Goal: Information Seeking & Learning: Check status

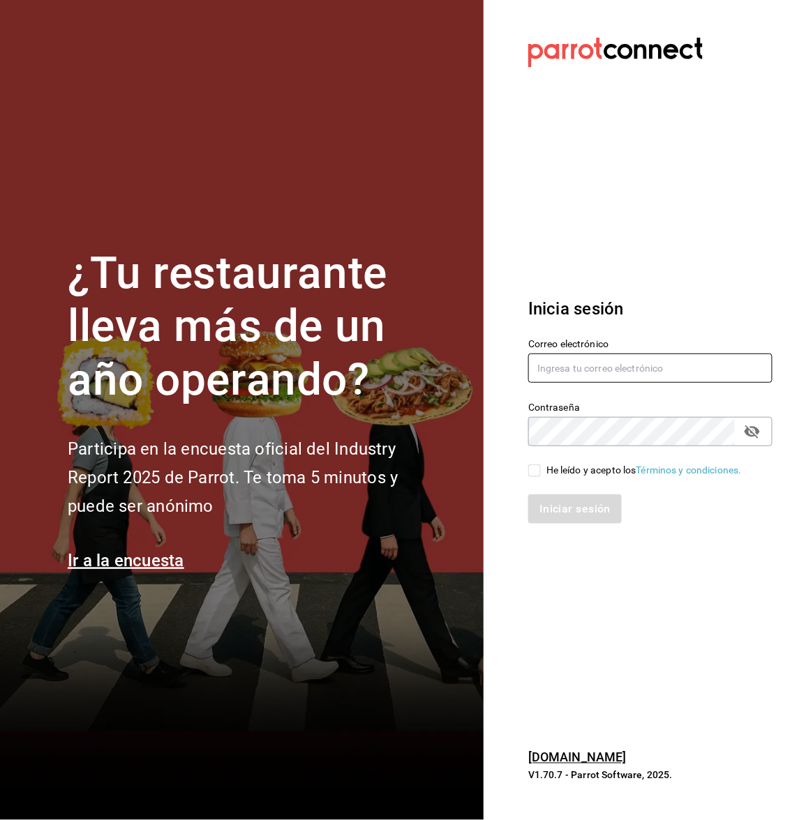
type input "[EMAIL_ADDRESS][DOMAIN_NAME]"
click at [534, 475] on input "He leído y acepto los Términos y condiciones." at bounding box center [534, 471] width 13 height 13
checkbox input "true"
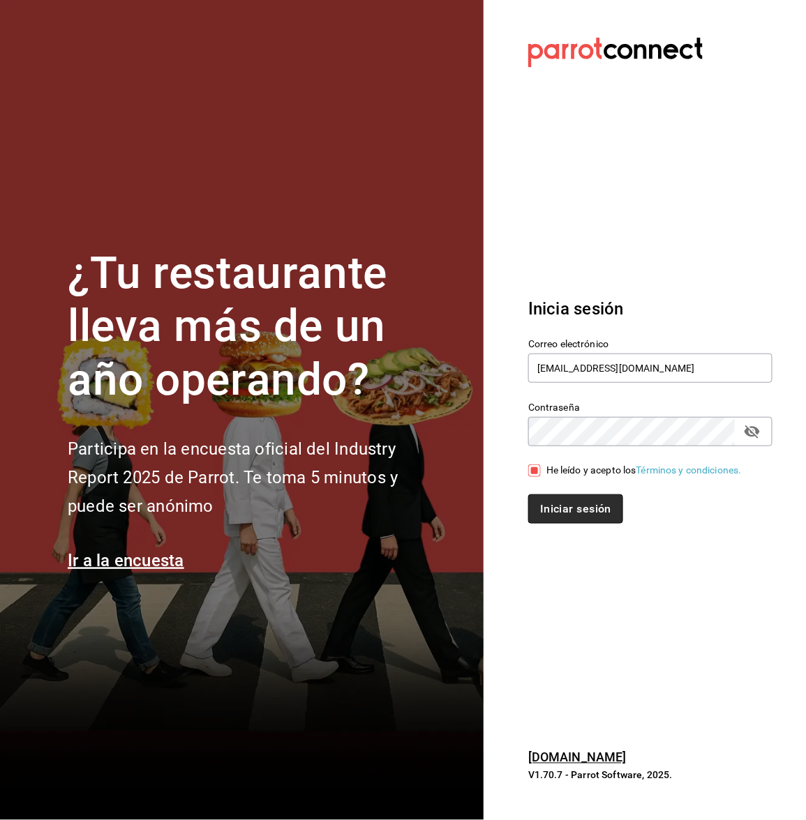
click at [539, 495] on button "Iniciar sesión" at bounding box center [575, 509] width 95 height 29
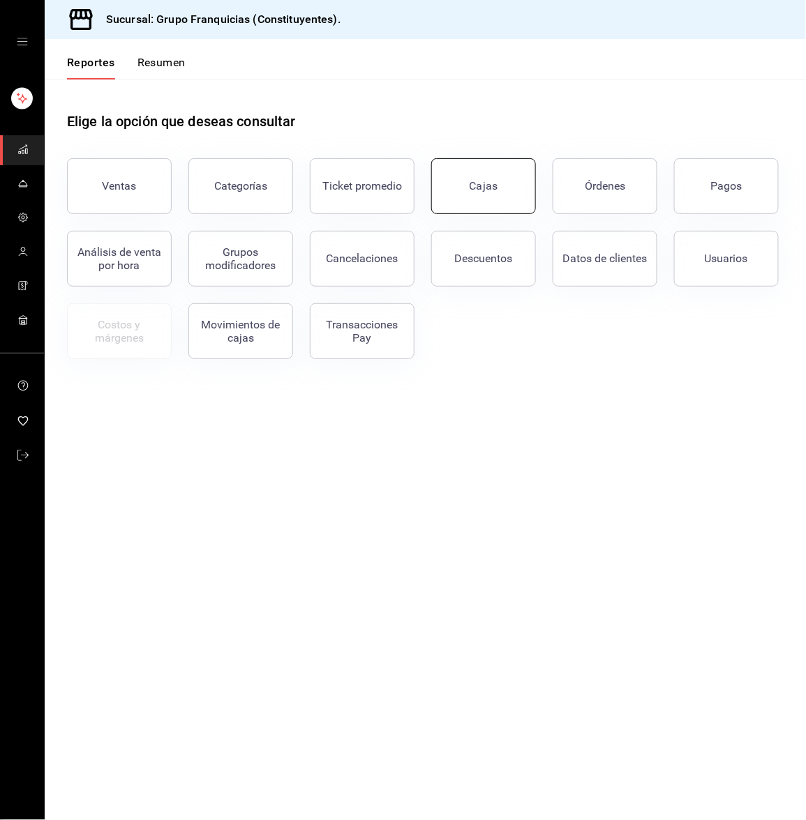
click at [463, 165] on link "Cajas" at bounding box center [483, 186] width 105 height 56
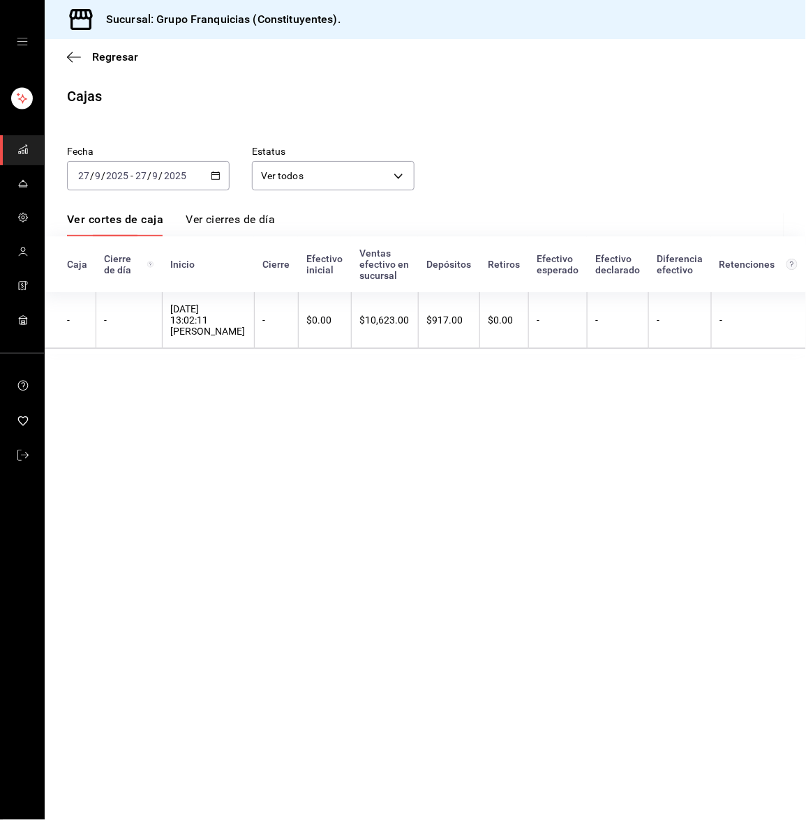
click at [20, 153] on icon "mailbox folders" at bounding box center [22, 149] width 11 height 11
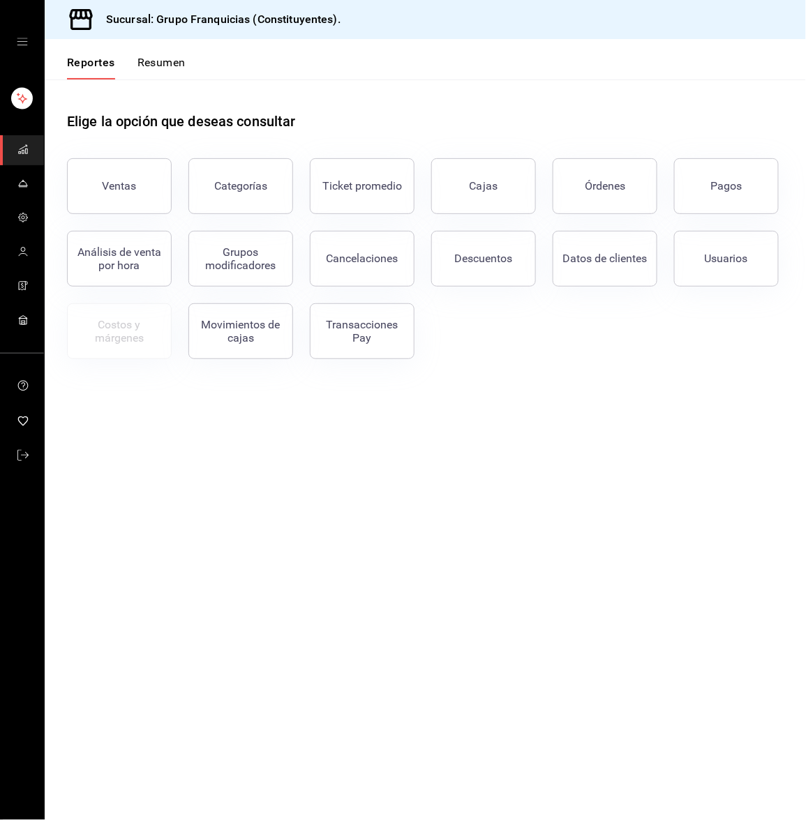
click at [173, 60] on button "Resumen" at bounding box center [161, 68] width 48 height 24
